Goal: Navigation & Orientation: Find specific page/section

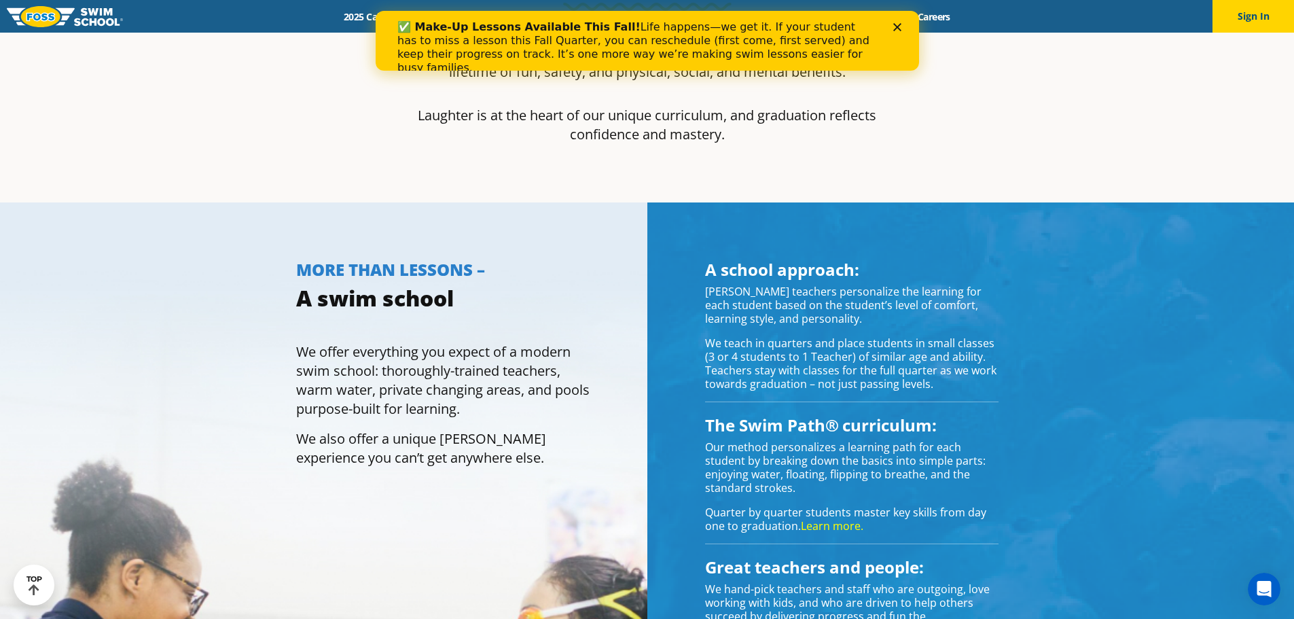
scroll to position [407, 0]
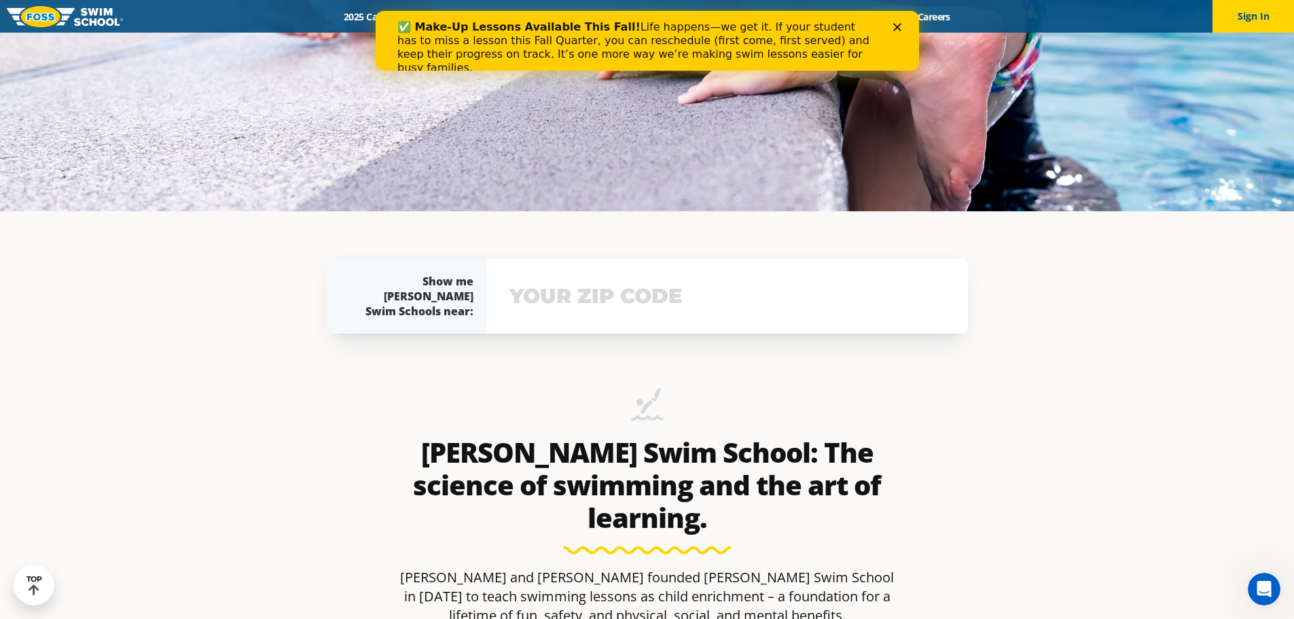
click at [901, 30] on div "Close" at bounding box center [899, 27] width 14 height 8
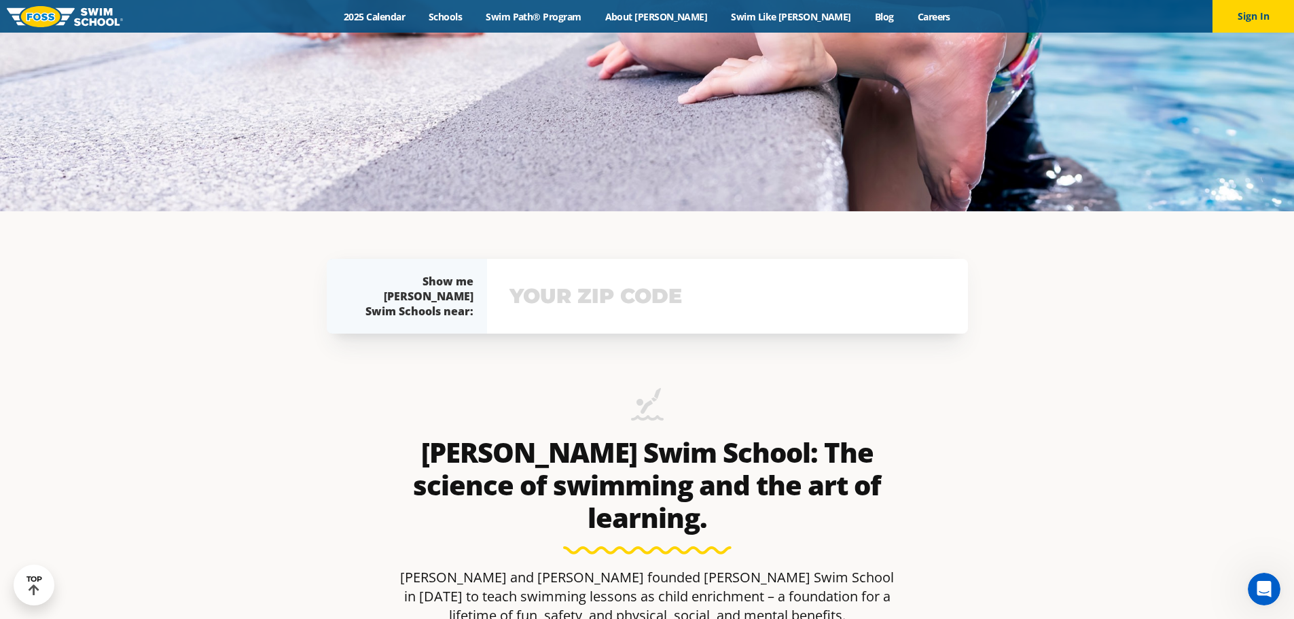
scroll to position [0, 0]
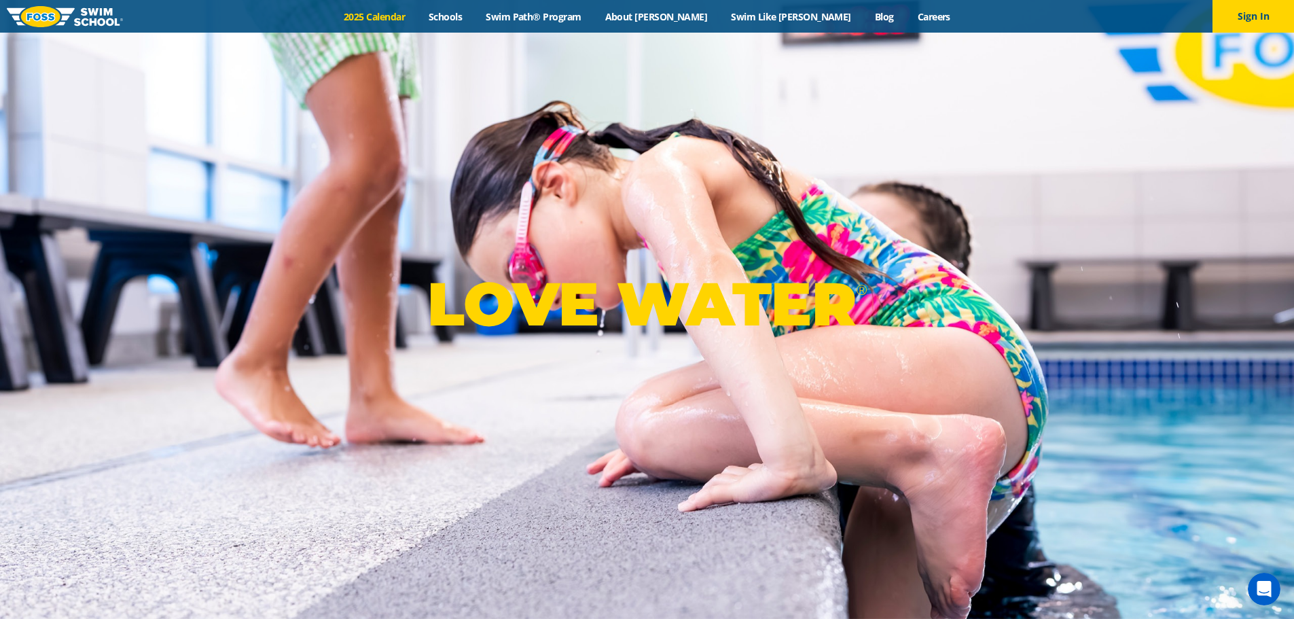
click at [417, 20] on link "2025 Calendar" at bounding box center [374, 16] width 85 height 13
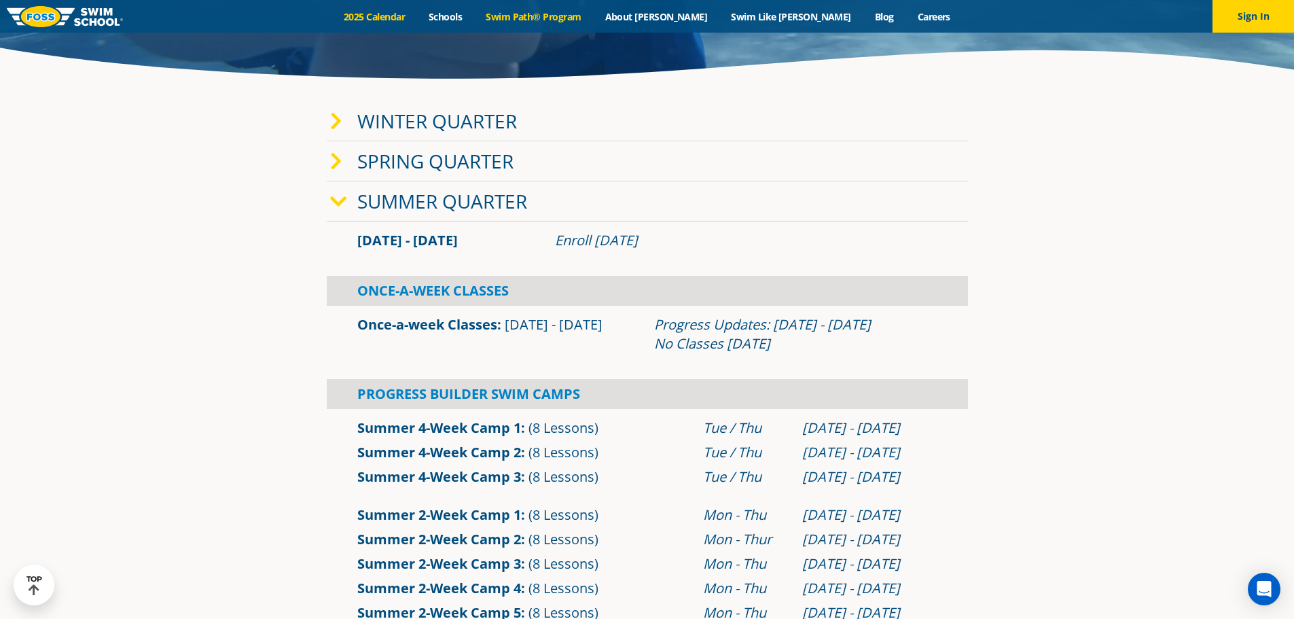
click at [581, 18] on link "Swim Path® Program" at bounding box center [533, 16] width 119 height 13
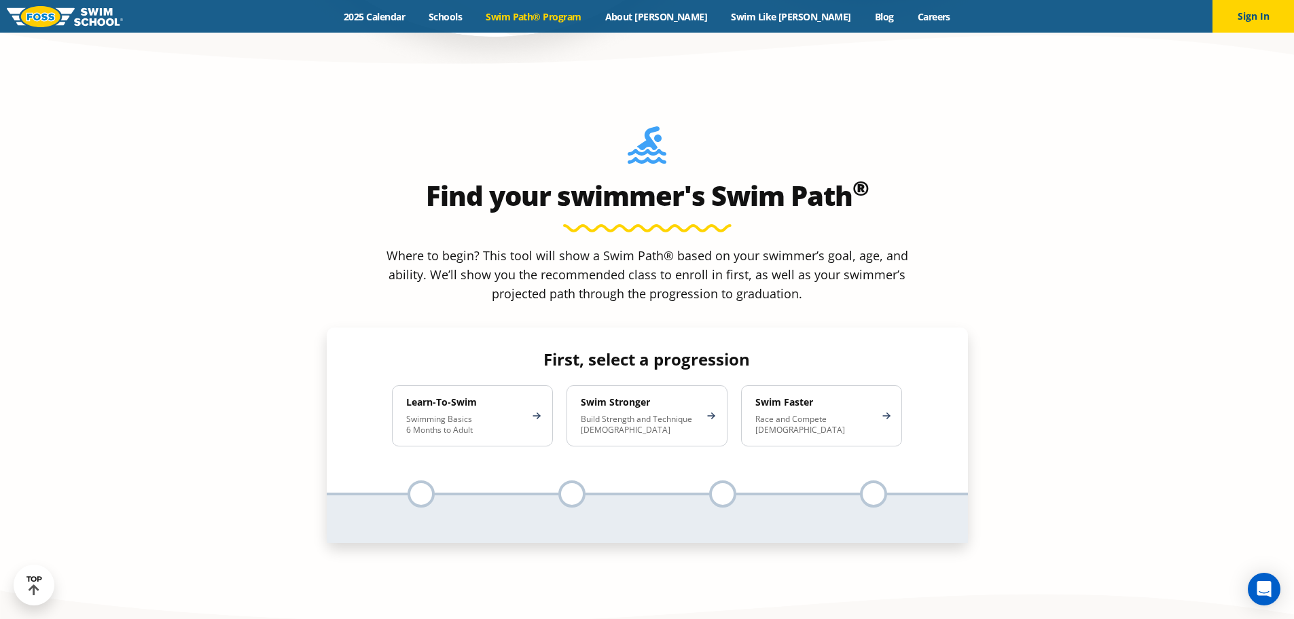
scroll to position [679, 0]
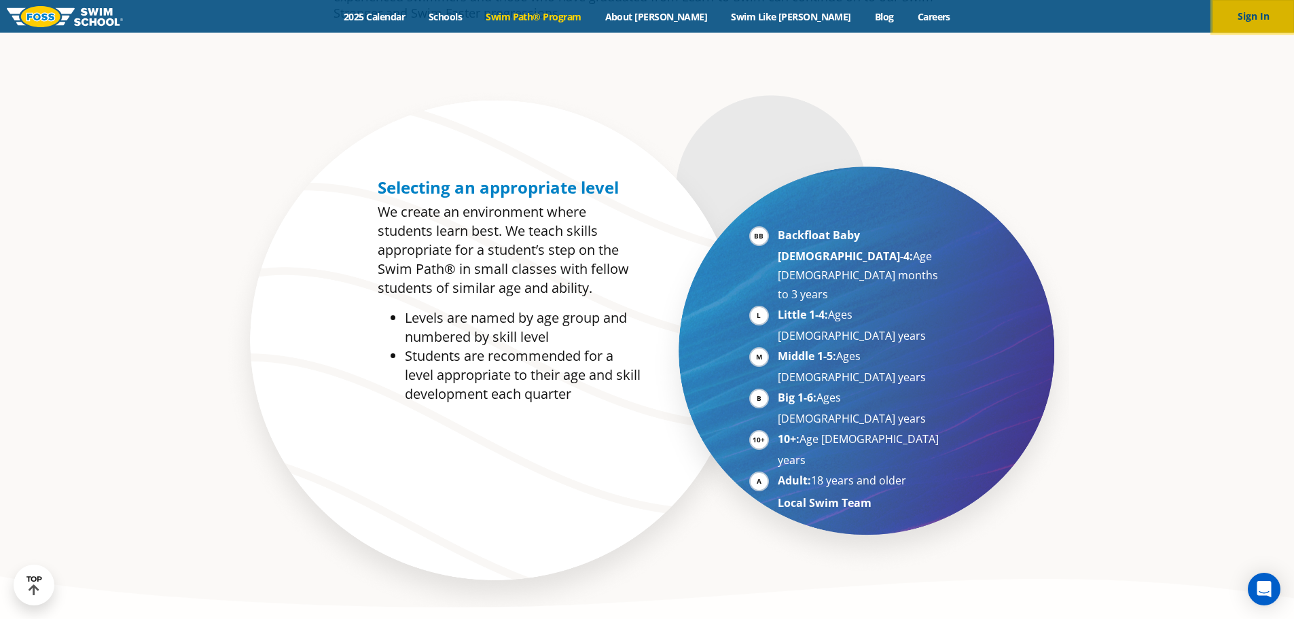
click at [1232, 12] on button "Sign In" at bounding box center [1252, 16] width 81 height 33
